Goal: Task Accomplishment & Management: Manage account settings

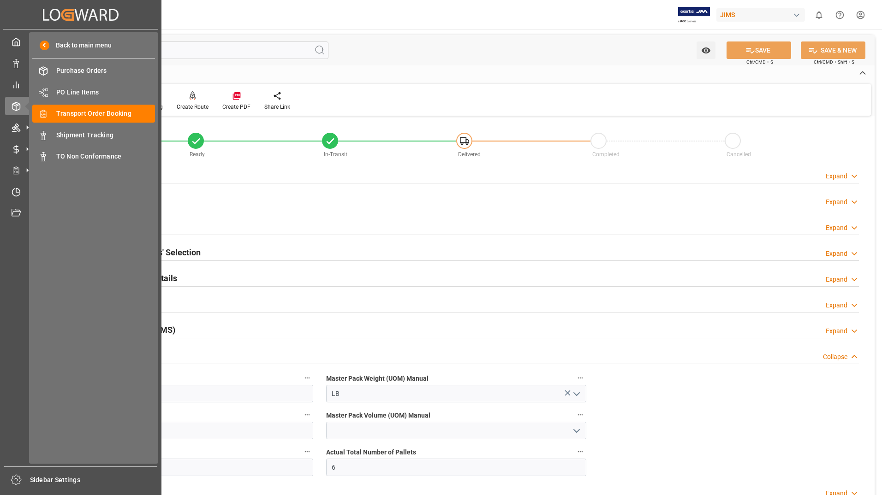
scroll to position [415, 0]
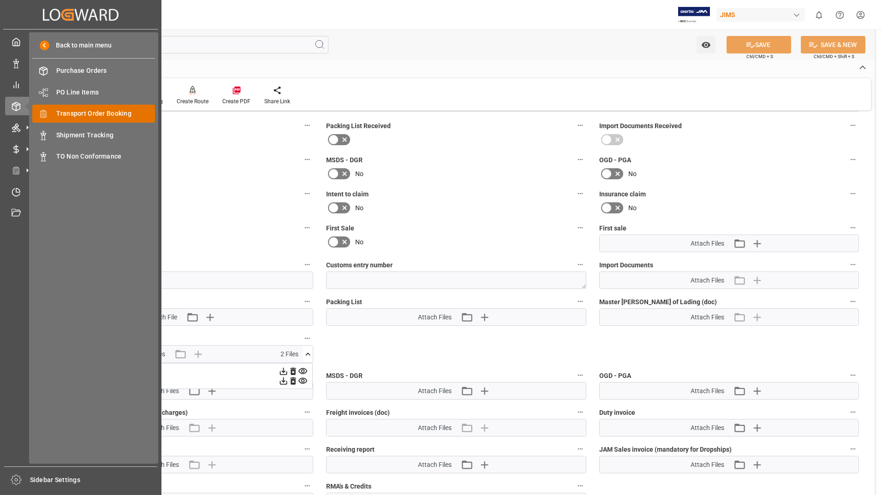
click at [98, 114] on span "Transport Order Booking" at bounding box center [105, 114] width 99 height 10
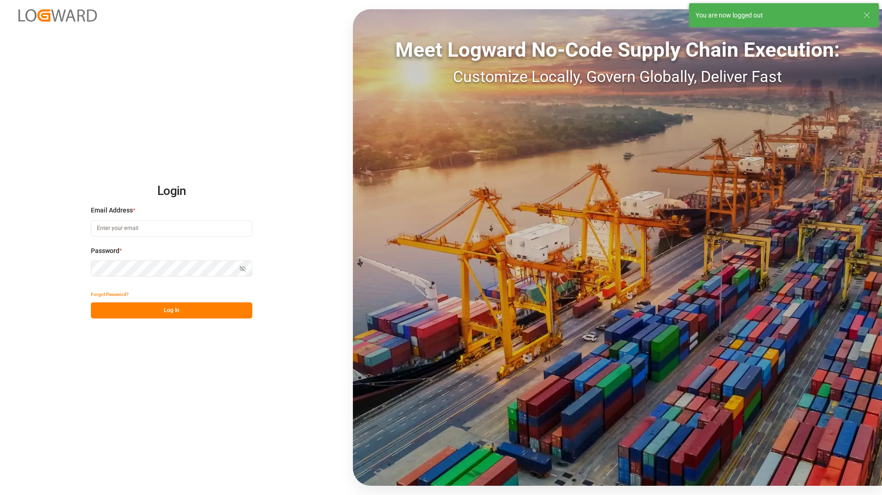
click at [143, 222] on input at bounding box center [171, 228] width 161 height 16
type input "[EMAIL_ADDRESS][PERSON_NAME][DOMAIN_NAME]"
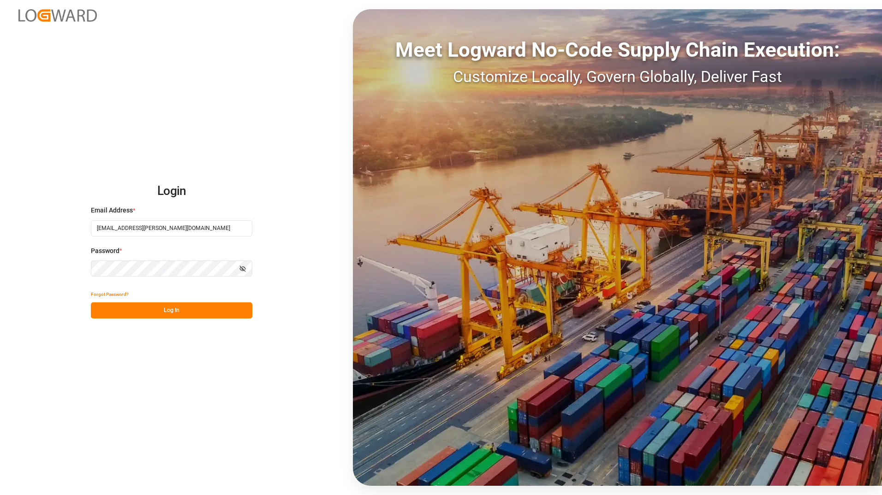
click at [99, 308] on button "Log In" at bounding box center [171, 311] width 161 height 16
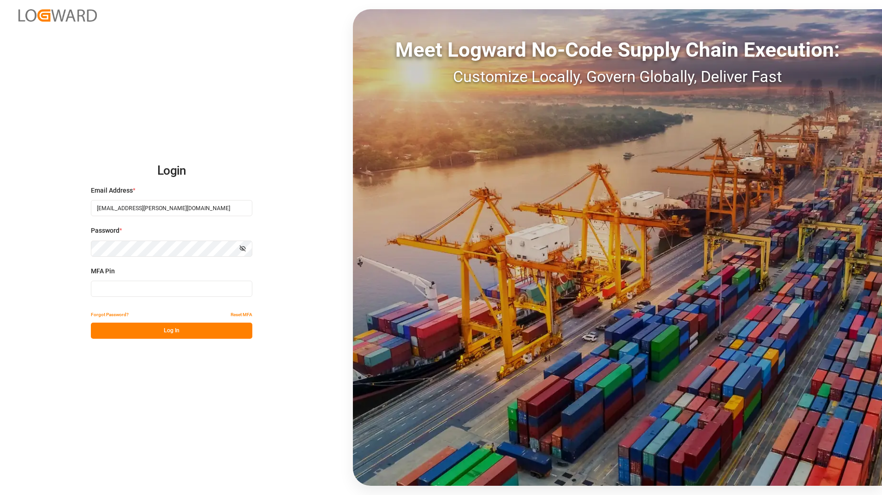
click at [100, 285] on input at bounding box center [171, 289] width 161 height 16
type input "720717"
click at [132, 328] on button "Log In" at bounding box center [171, 331] width 161 height 16
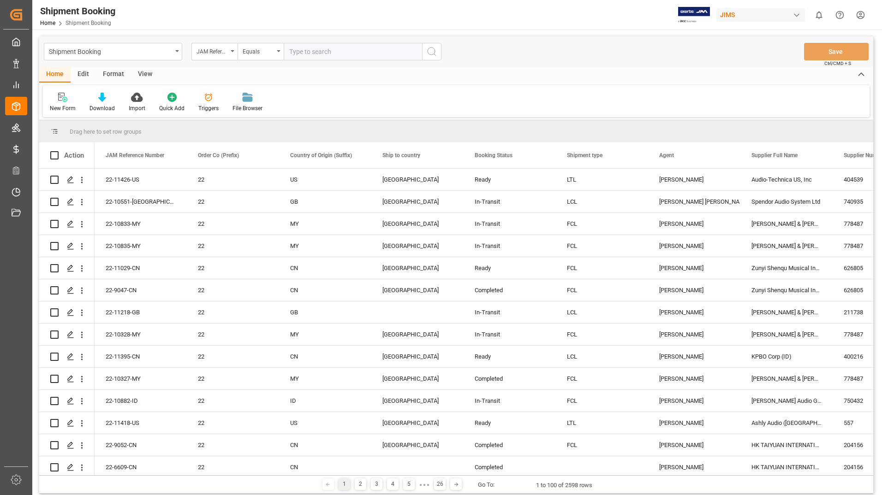
click at [333, 50] on input "text" at bounding box center [353, 52] width 138 height 18
type input "22-9289-CN"
click at [434, 56] on icon "search button" at bounding box center [431, 51] width 11 height 11
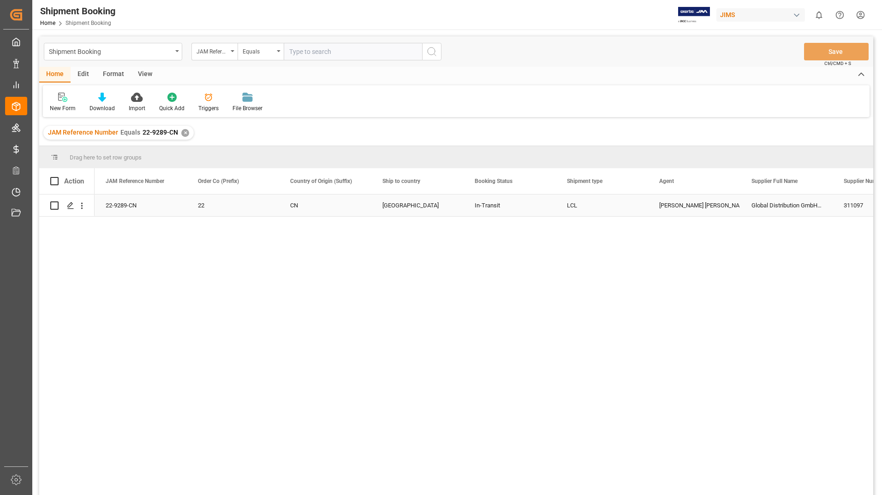
click at [53, 204] on input "Press Space to toggle row selection (unchecked)" at bounding box center [54, 206] width 8 height 8
checkbox input "true"
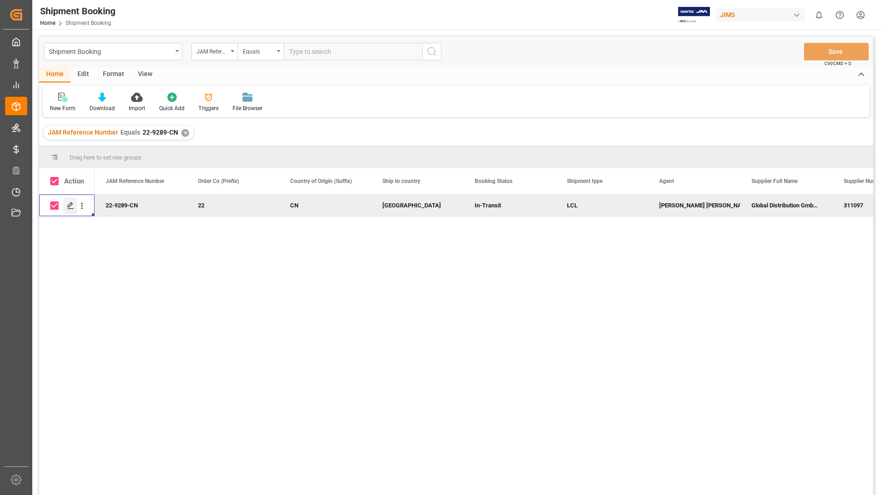
click at [72, 203] on icon "Press SPACE to deselect this row." at bounding box center [70, 205] width 7 height 7
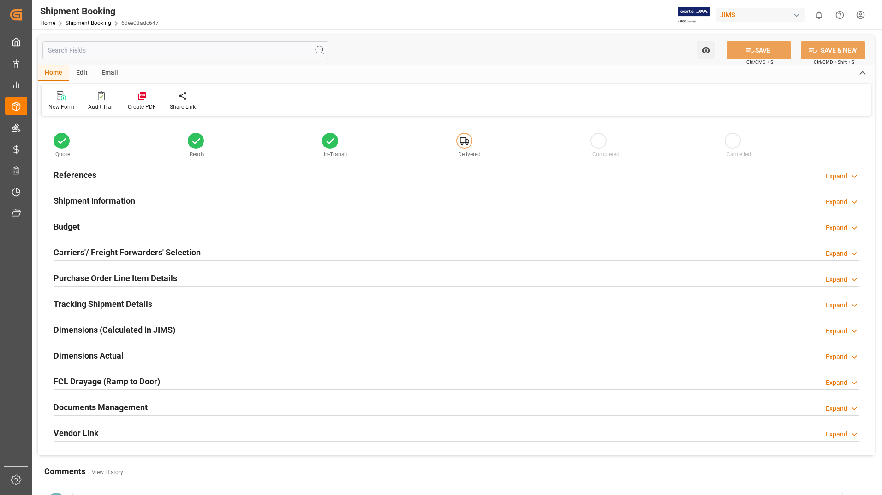
type input "0"
click at [102, 350] on h2 "Dimensions Actual" at bounding box center [88, 356] width 70 height 12
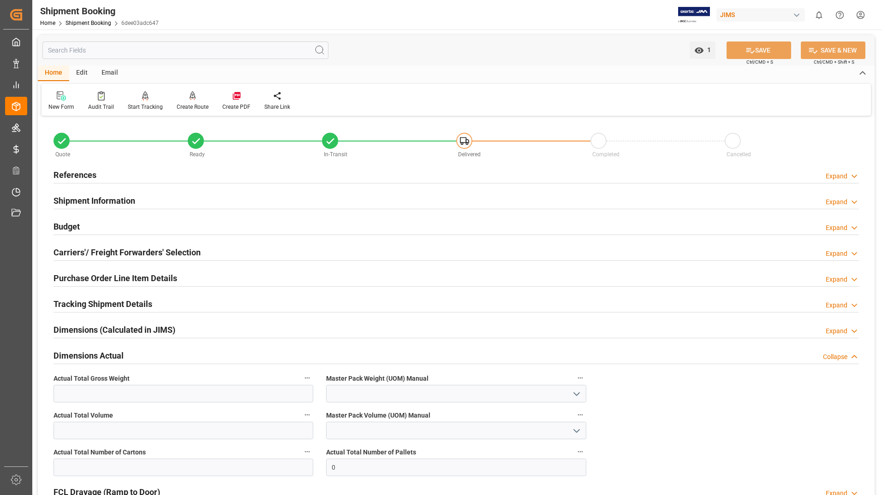
click at [143, 328] on h2 "Dimensions (Calculated in JIMS)" at bounding box center [114, 330] width 122 height 12
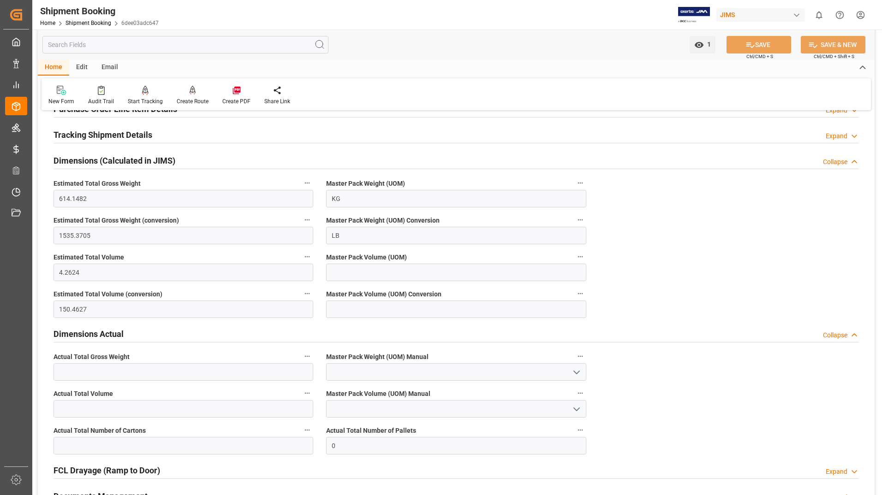
scroll to position [166, 0]
